Goal: Navigation & Orientation: Understand site structure

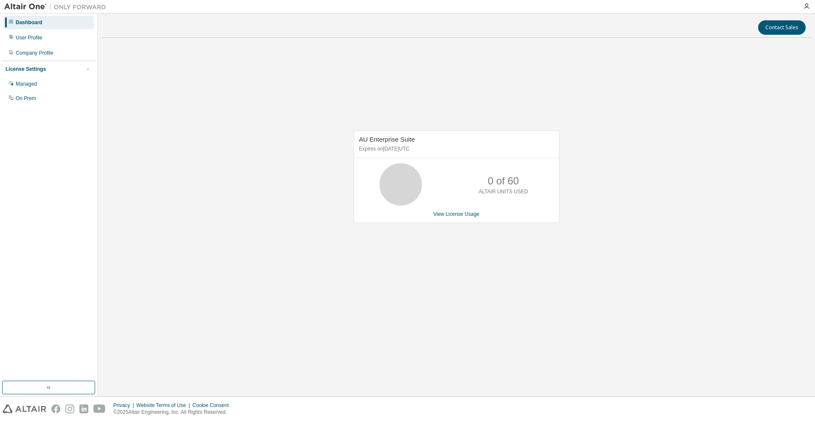
click at [791, 263] on div "AU Enterprise Suite Expires on [DATE] UTC 0 of 60 ALTAIR UNITS USED View Licens…" at bounding box center [456, 182] width 709 height 274
